Goal: Check status: Check status

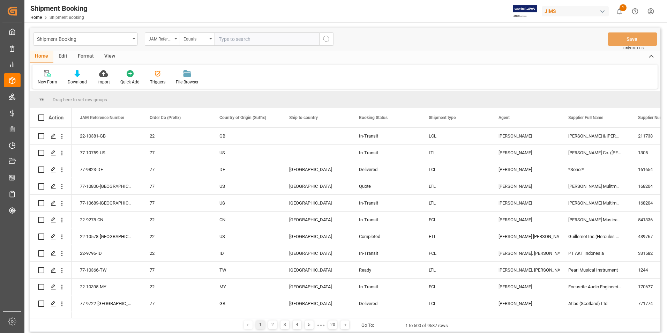
click at [244, 40] on input "text" at bounding box center [266, 38] width 105 height 13
paste input "77-10747-US"
type input "77-10747-US"
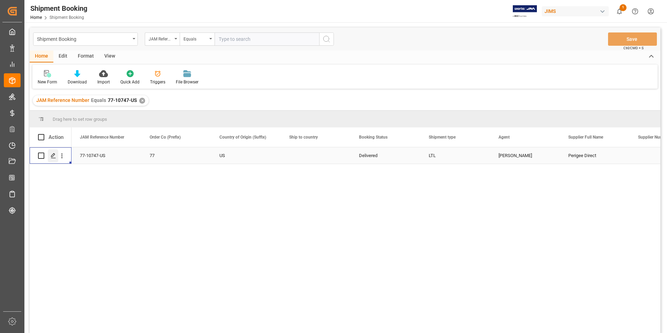
click at [49, 153] on div "Press SPACE to select this row." at bounding box center [53, 155] width 10 height 13
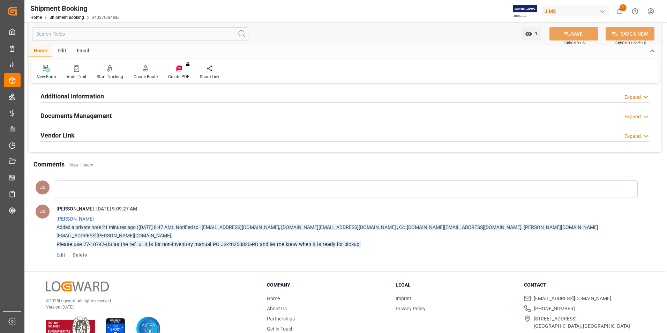
scroll to position [241, 0]
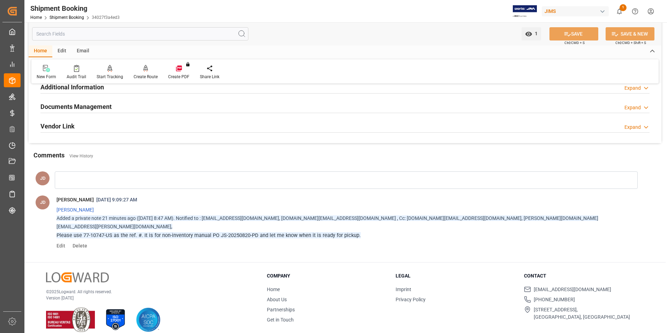
click at [73, 105] on h2 "Documents Management" at bounding box center [75, 106] width 71 height 9
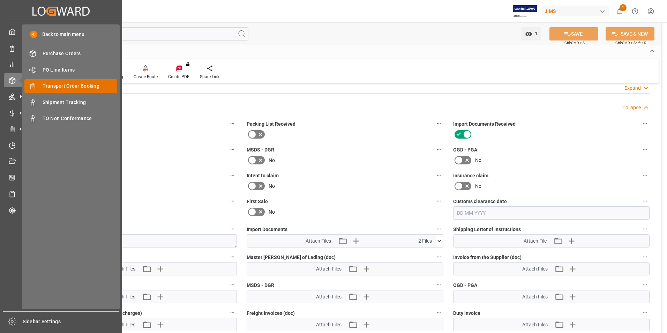
click at [83, 84] on span "Transport Order Booking" at bounding box center [80, 85] width 75 height 7
